Goal: Use online tool/utility: Use online tool/utility

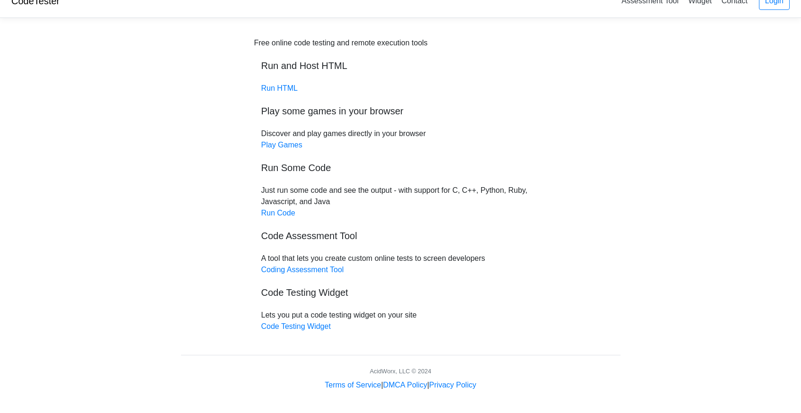
scroll to position [16, 0]
click at [271, 213] on link "Run Code" at bounding box center [278, 213] width 34 height 8
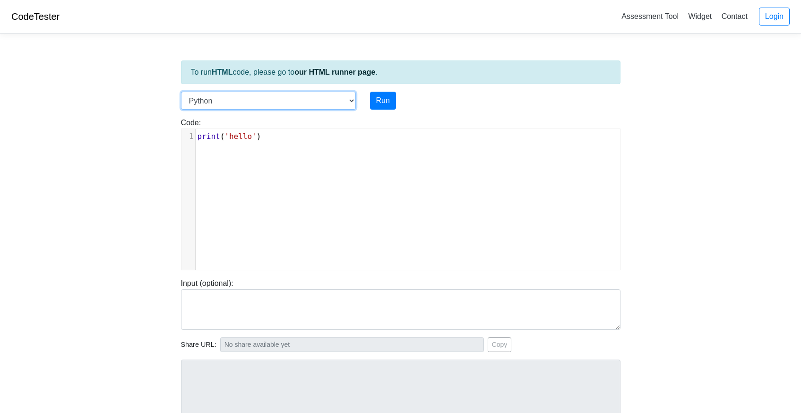
select select "c"
click option "C" at bounding box center [0, 0] width 0 height 0
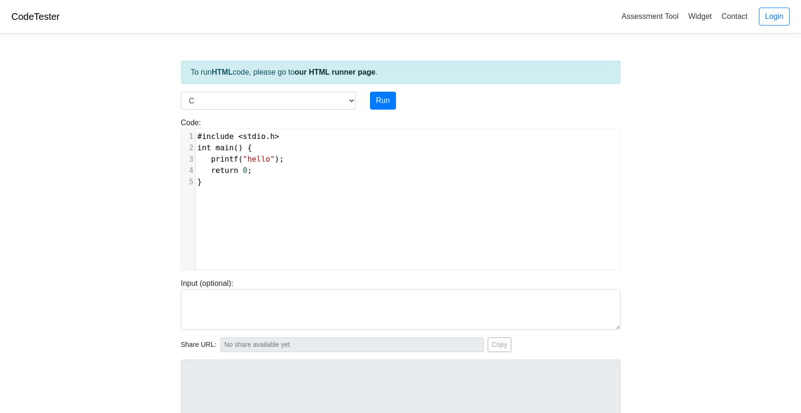
click at [307, 177] on pre "}" at bounding box center [412, 181] width 432 height 11
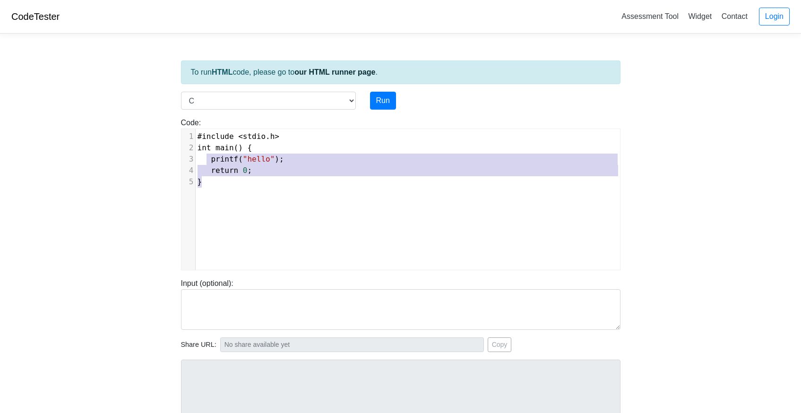
type textarea "#include <stdio.h> int main() { printf("hello"); return 0; }"
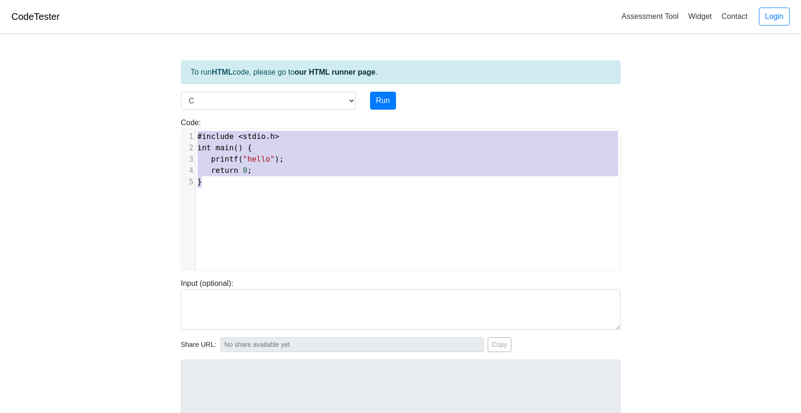
drag, startPoint x: 267, startPoint y: 191, endPoint x: 194, endPoint y: 126, distance: 97.5
click at [194, 126] on div "Code: #include <stdio.h> int main() { printf("hello"); return 0; } #include <st…" at bounding box center [401, 193] width 454 height 153
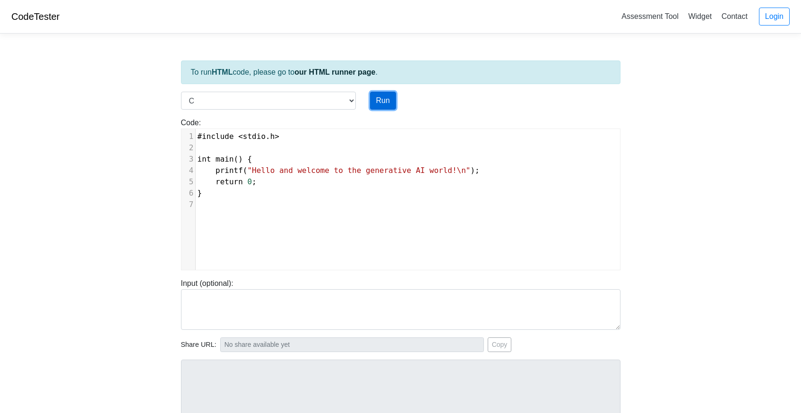
click at [385, 103] on button "Run" at bounding box center [383, 101] width 26 height 18
type input "[URL][DOMAIN_NAME]"
type textarea "Stdout: Hello and welcome to the generative AI world!"
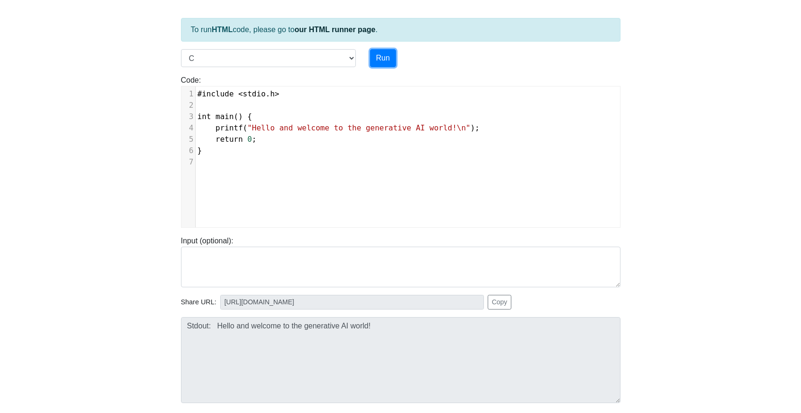
scroll to position [45, 0]
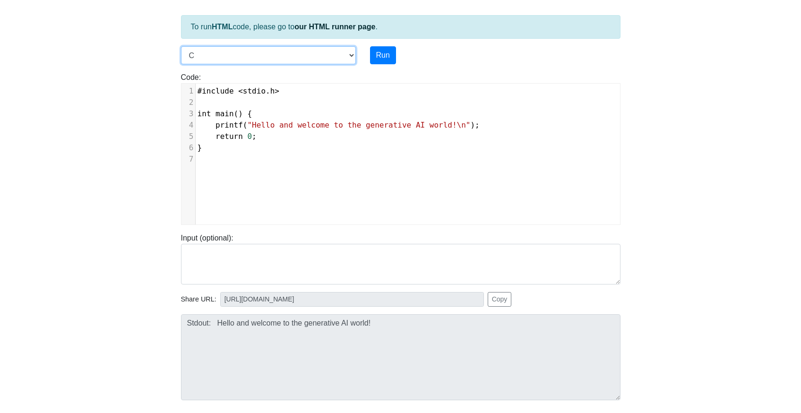
select select "javascript"
click option "Javascript" at bounding box center [0, 0] width 0 height 0
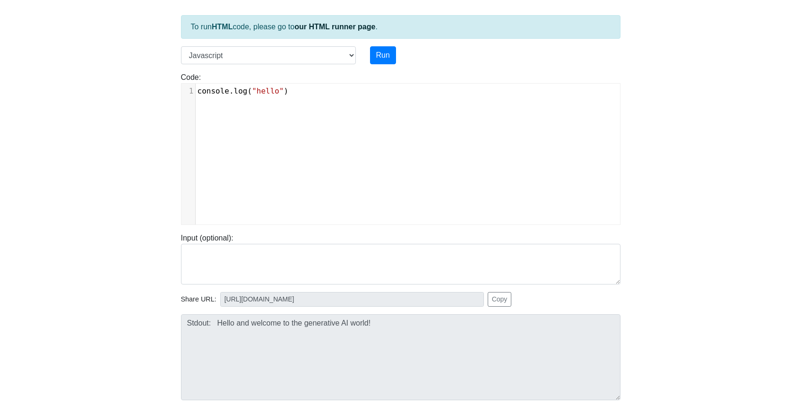
scroll to position [4, 0]
click at [305, 154] on div "xxxxxxxxxx 1 console . log ( "hello" )" at bounding box center [408, 161] width 453 height 155
type textarea "console.log("hello")"
drag, startPoint x: 342, startPoint y: 148, endPoint x: 130, endPoint y: 91, distance: 219.4
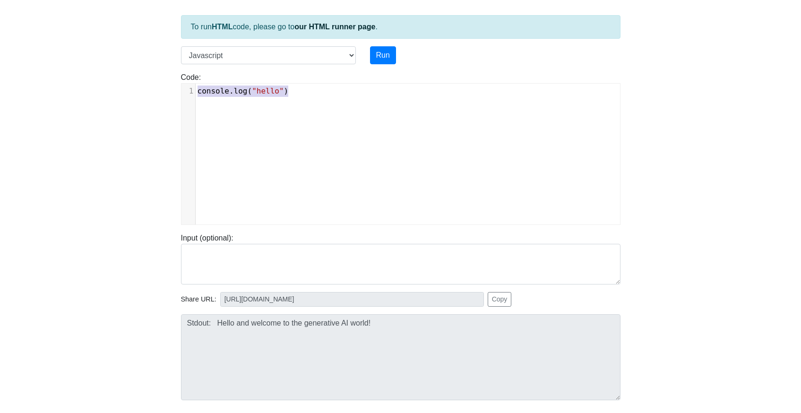
click at [130, 91] on body "CodeTester Assessment Tool Widget Contact Login To run HTML code, please go to …" at bounding box center [400, 207] width 801 height 505
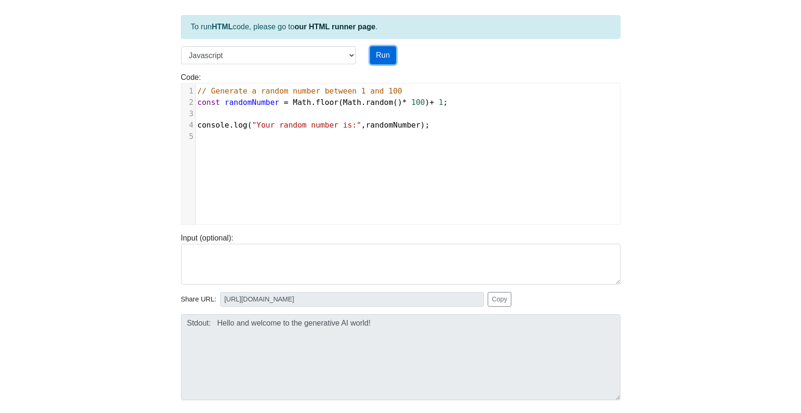
click at [385, 61] on button "Run" at bounding box center [383, 55] width 26 height 18
type input "https://codetester.io/runner?s=JOXYY2J1X8"
type textarea "Stdout: Your random number is: 95"
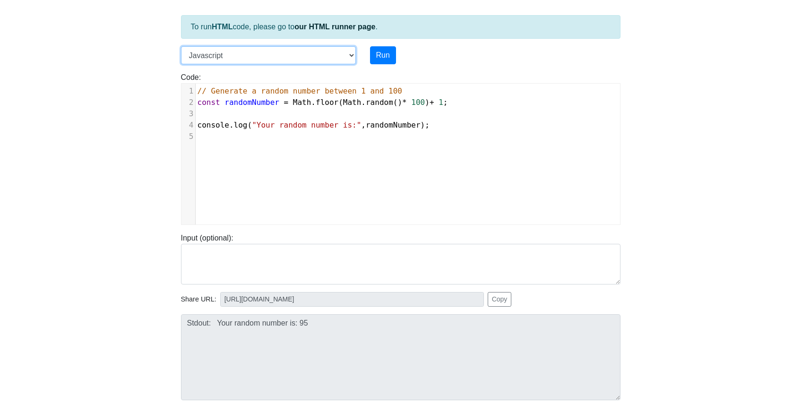
click at [181, 46] on select "C C++ Go Java Javascript Python Ruby" at bounding box center [268, 55] width 175 height 18
select select "python"
click option "Python" at bounding box center [0, 0] width 0 height 0
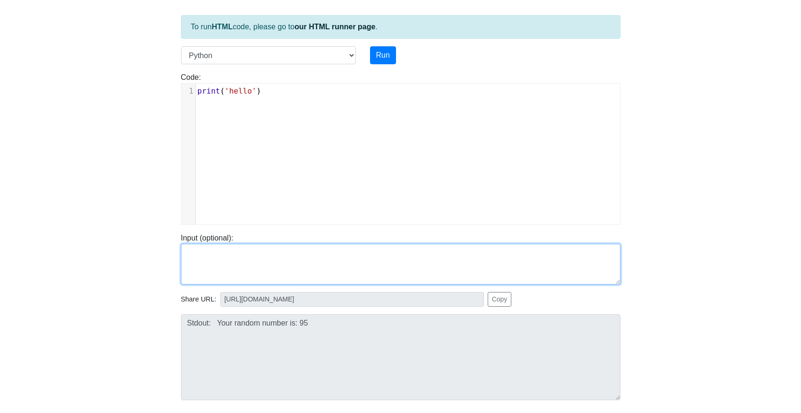
click at [243, 270] on textarea at bounding box center [401, 264] width 440 height 41
paste textarea "import random # Generate a random number between 1 and 100 random_number = rand…"
type textarea "import random # Generate a random number between 1 and 100 random_number = rand…"
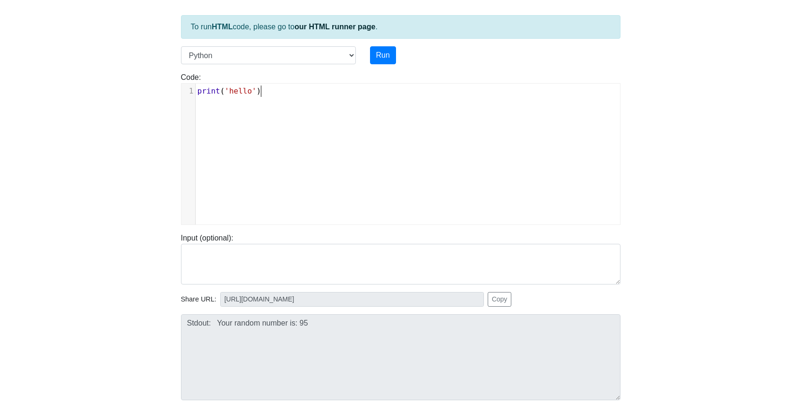
click at [257, 187] on div "xxxxxxxxxx 1 print ( 'hello' )" at bounding box center [408, 161] width 453 height 155
type textarea "print('hello')"
drag, startPoint x: 306, startPoint y: 144, endPoint x: 151, endPoint y: 75, distance: 170.2
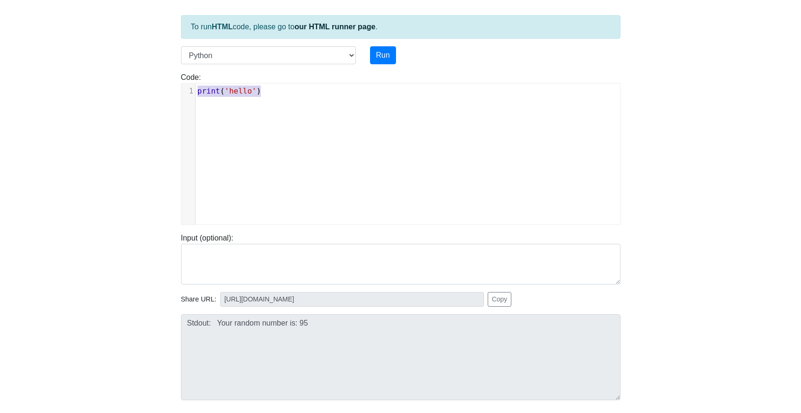
click at [151, 75] on body "CodeTester Assessment Tool Widget Contact Login To run HTML code, please go to …" at bounding box center [400, 207] width 801 height 505
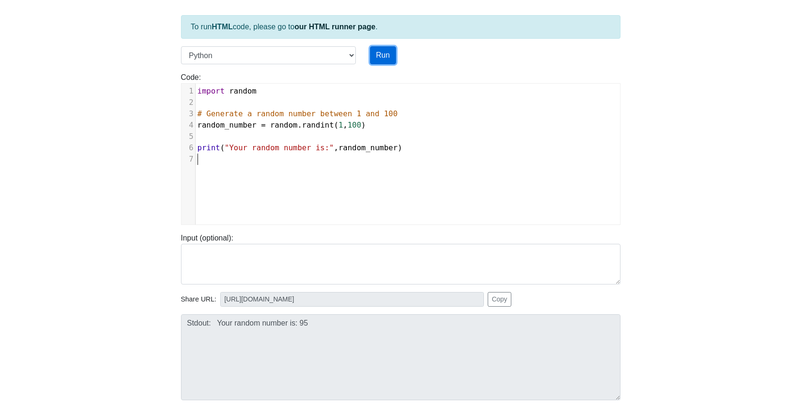
click at [381, 53] on button "Run" at bounding box center [383, 55] width 26 height 18
type input "https://codetester.io/runner?s=jGXLDm43XJ"
type textarea "Stdout: Your random number is: 61"
